Goal: Information Seeking & Learning: Compare options

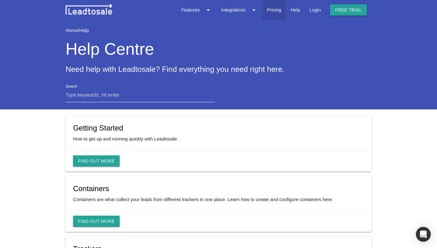
click at [272, 11] on link "Pricing" at bounding box center [274, 10] width 24 height 20
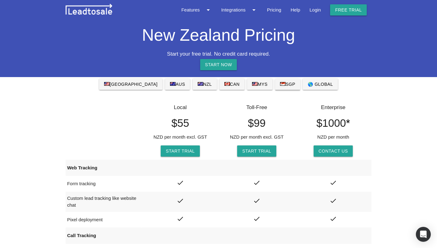
click at [280, 86] on link "SGP" at bounding box center [287, 84] width 25 height 11
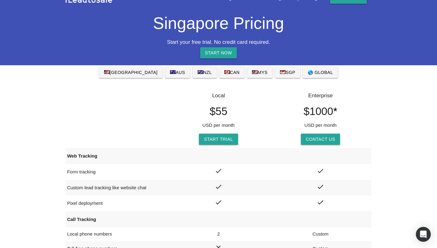
scroll to position [10, 0]
